Goal: Task Accomplishment & Management: Manage account settings

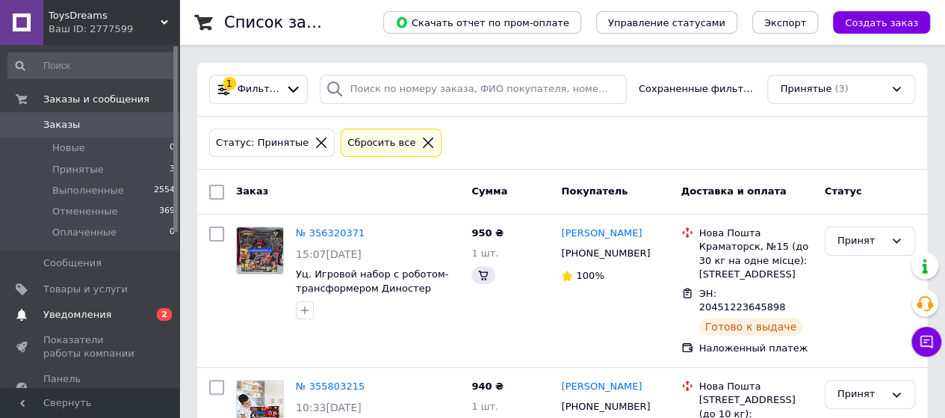
click at [116, 316] on span "Уведомления" at bounding box center [90, 314] width 95 height 13
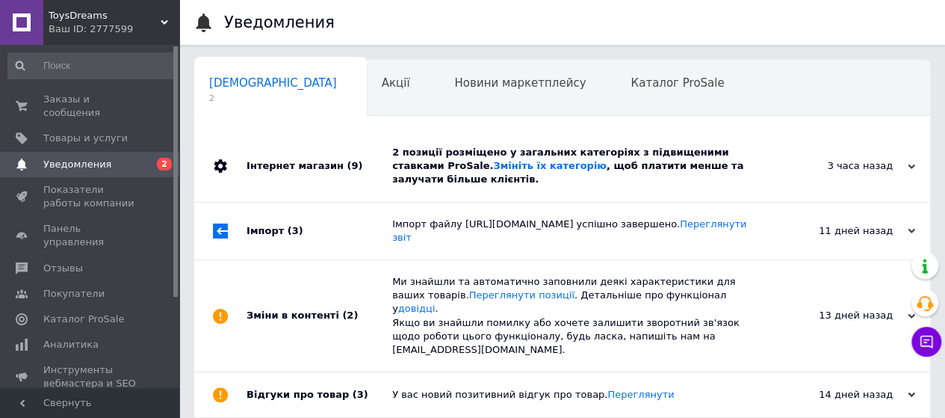
scroll to position [0, 4]
click at [377, 76] on span "Акції" at bounding box center [391, 82] width 28 height 13
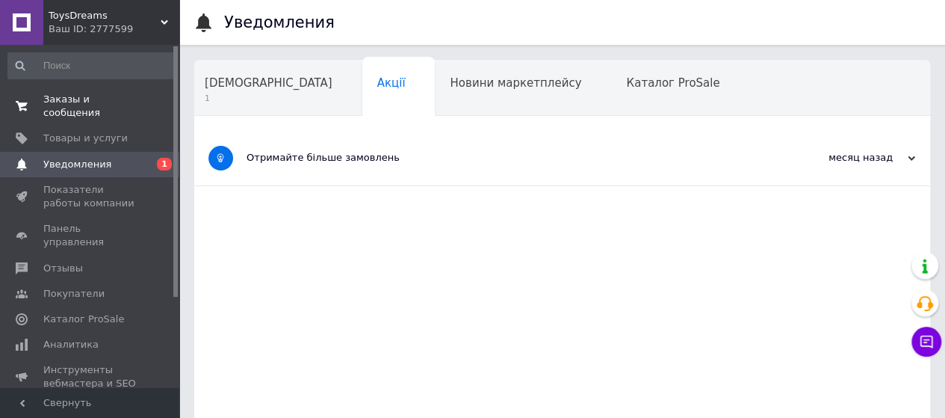
click at [104, 98] on span "Заказы и сообщения" at bounding box center [90, 106] width 95 height 27
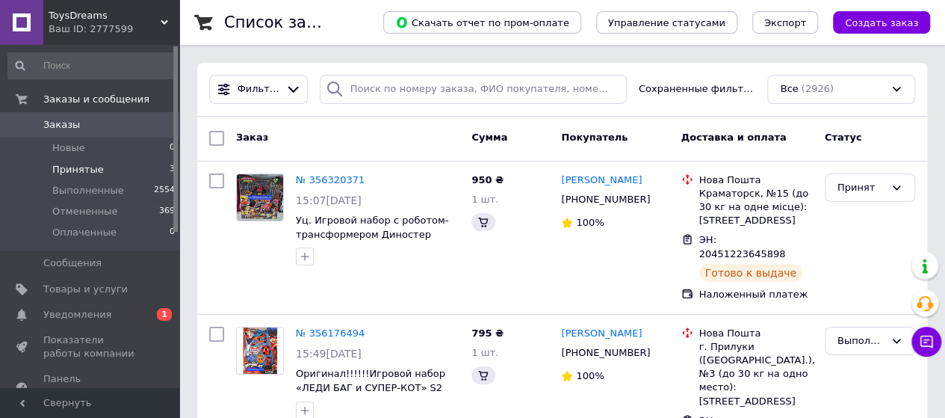
drag, startPoint x: 103, startPoint y: 170, endPoint x: 134, endPoint y: 167, distance: 31.5
click at [103, 169] on li "Принятые 3" at bounding box center [92, 169] width 184 height 21
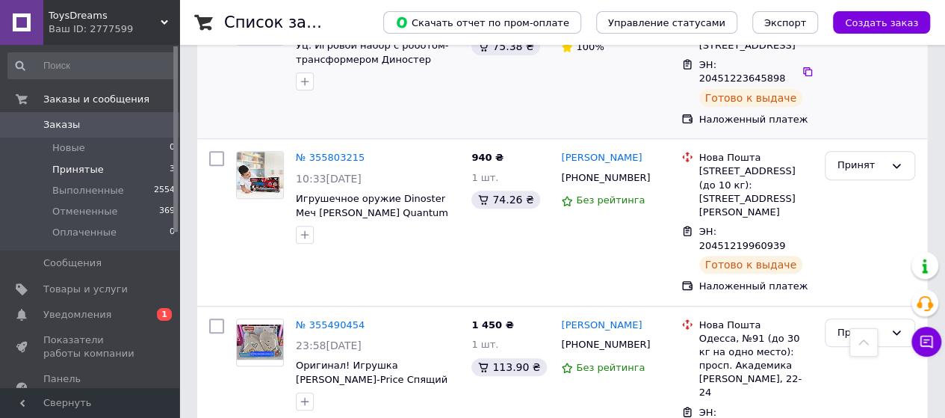
scroll to position [230, 0]
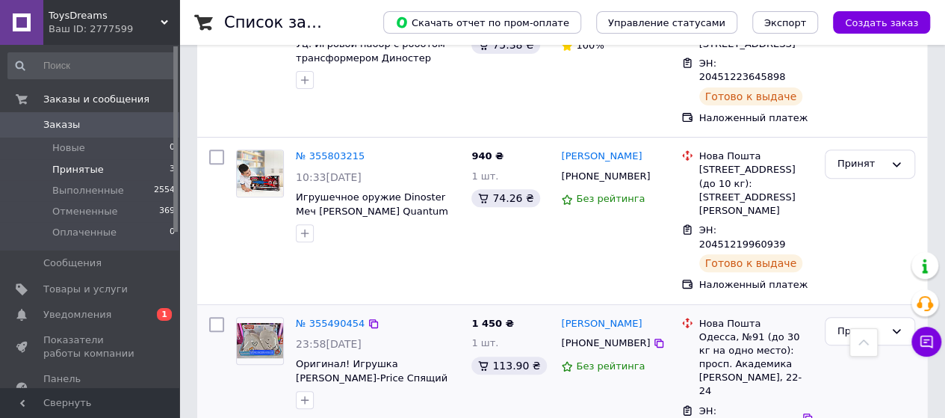
drag, startPoint x: 716, startPoint y: 341, endPoint x: 788, endPoint y: 346, distance: 71.9
click at [786, 405] on span "ЭН: 20451218904353" at bounding box center [742, 417] width 87 height 25
copy span "20451218904353"
click at [616, 317] on link "[PERSON_NAME]" at bounding box center [601, 324] width 81 height 14
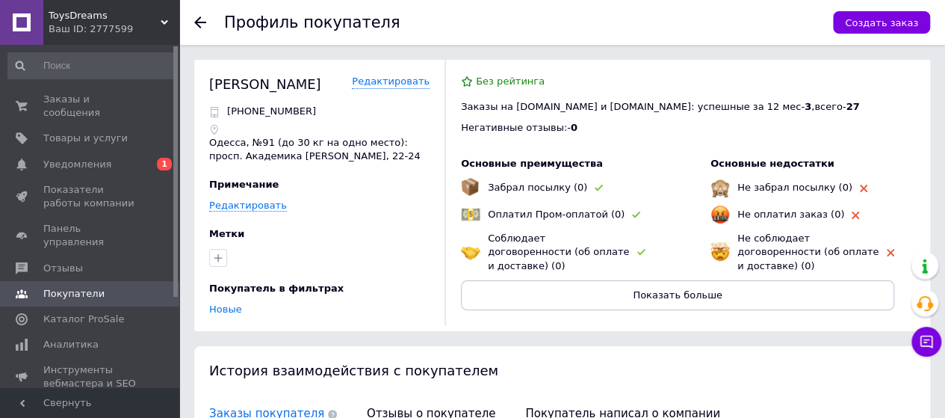
click at [200, 23] on icon at bounding box center [200, 22] width 12 height 12
